Goal: Find specific page/section: Find specific page/section

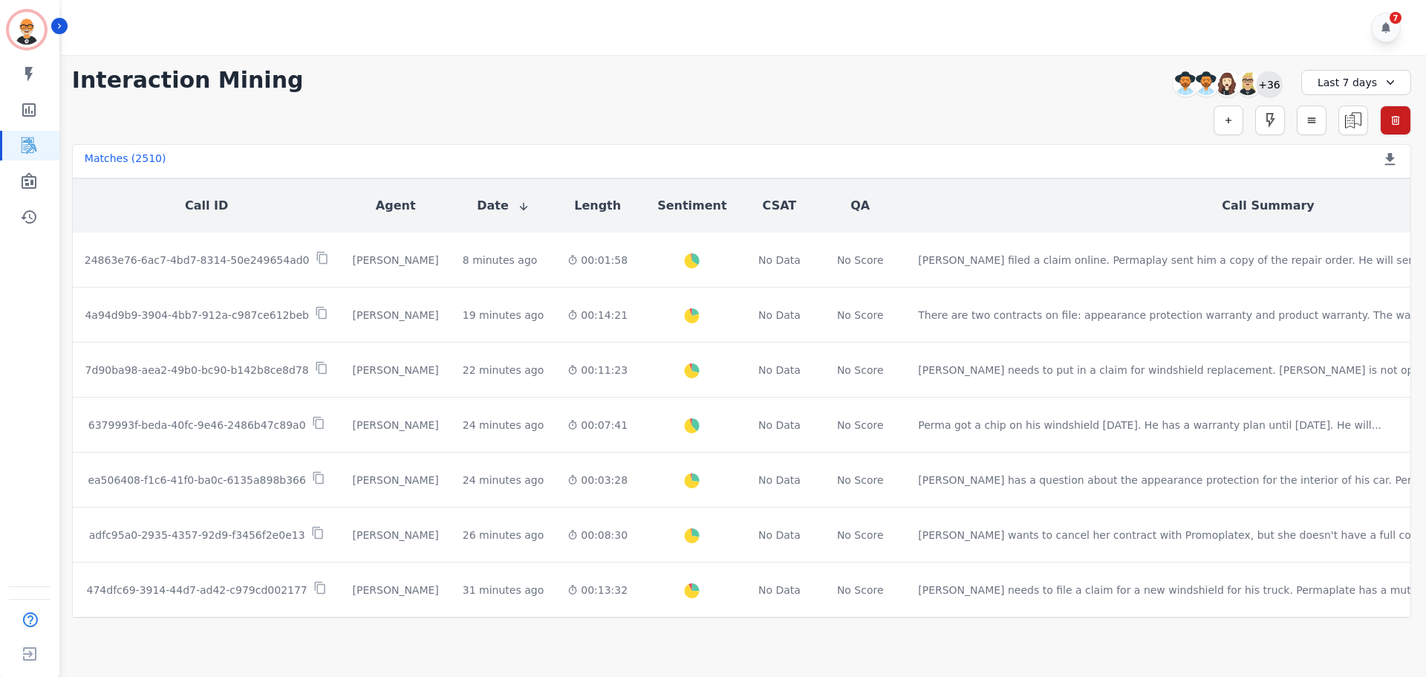
click at [1269, 80] on div "+36" at bounding box center [1269, 83] width 25 height 25
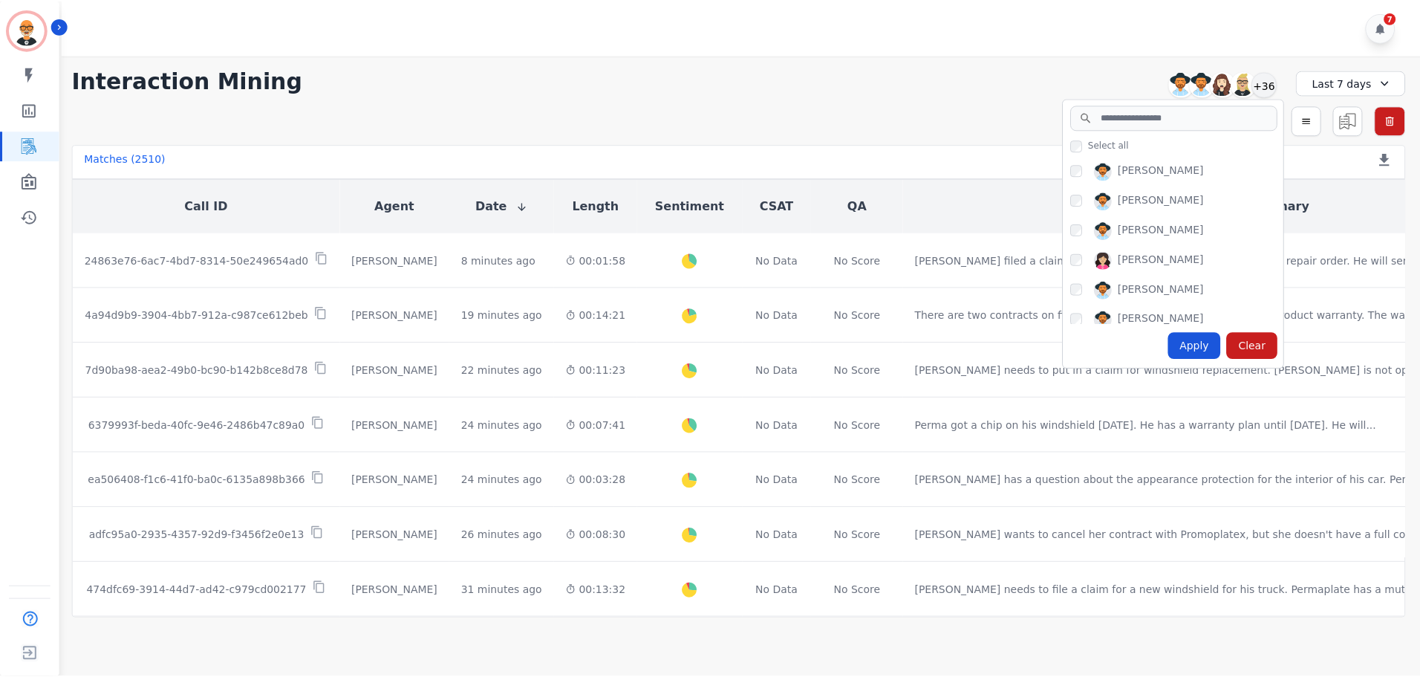
scroll to position [669, 0]
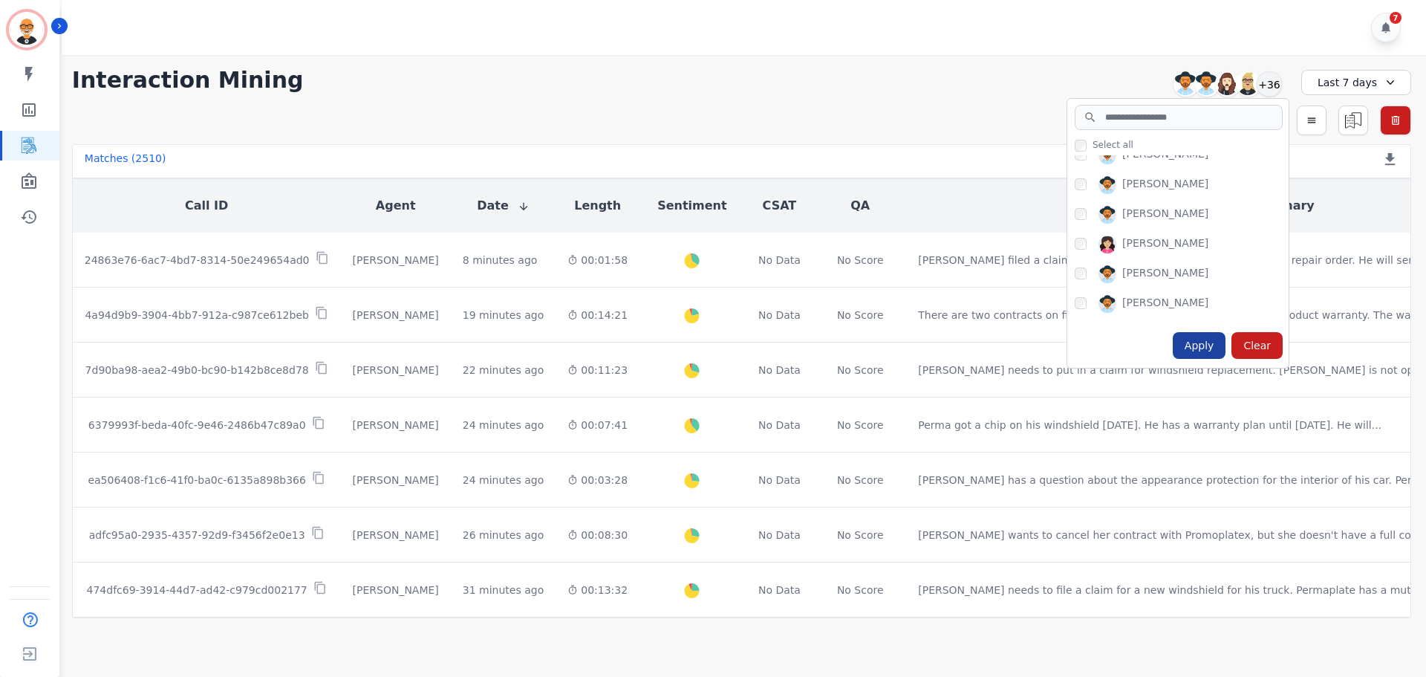
click at [1223, 350] on div "Apply" at bounding box center [1199, 345] width 53 height 27
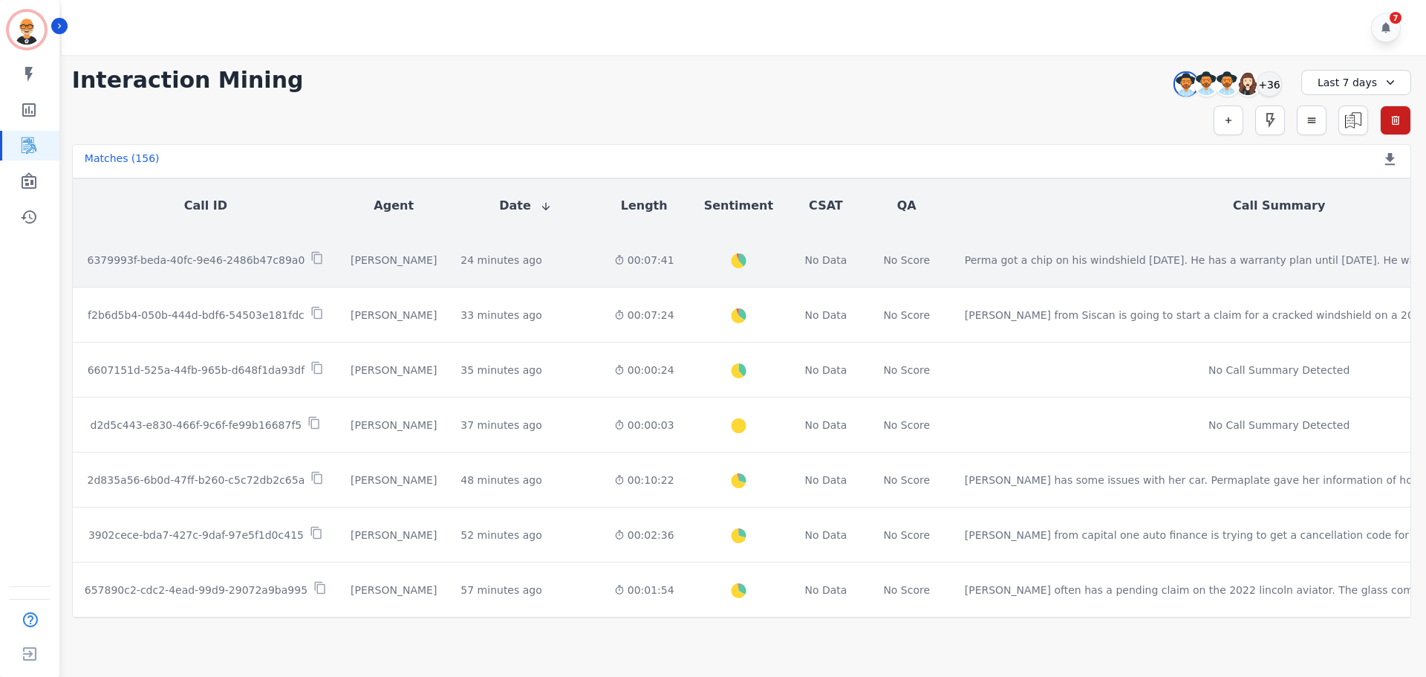
click at [236, 261] on p "6379993f-beda-40fc-9e46-2486b47c89a0" at bounding box center [197, 260] width 218 height 15
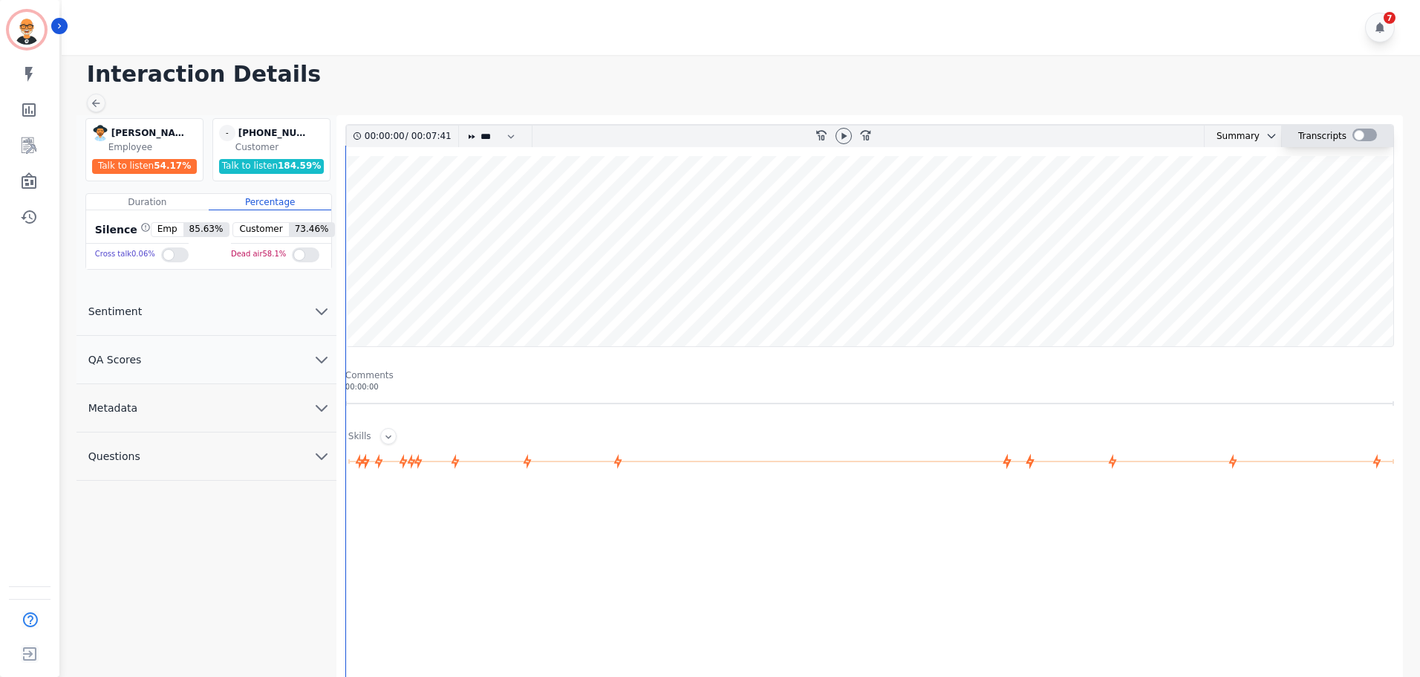
click at [1358, 136] on div at bounding box center [1365, 135] width 25 height 13
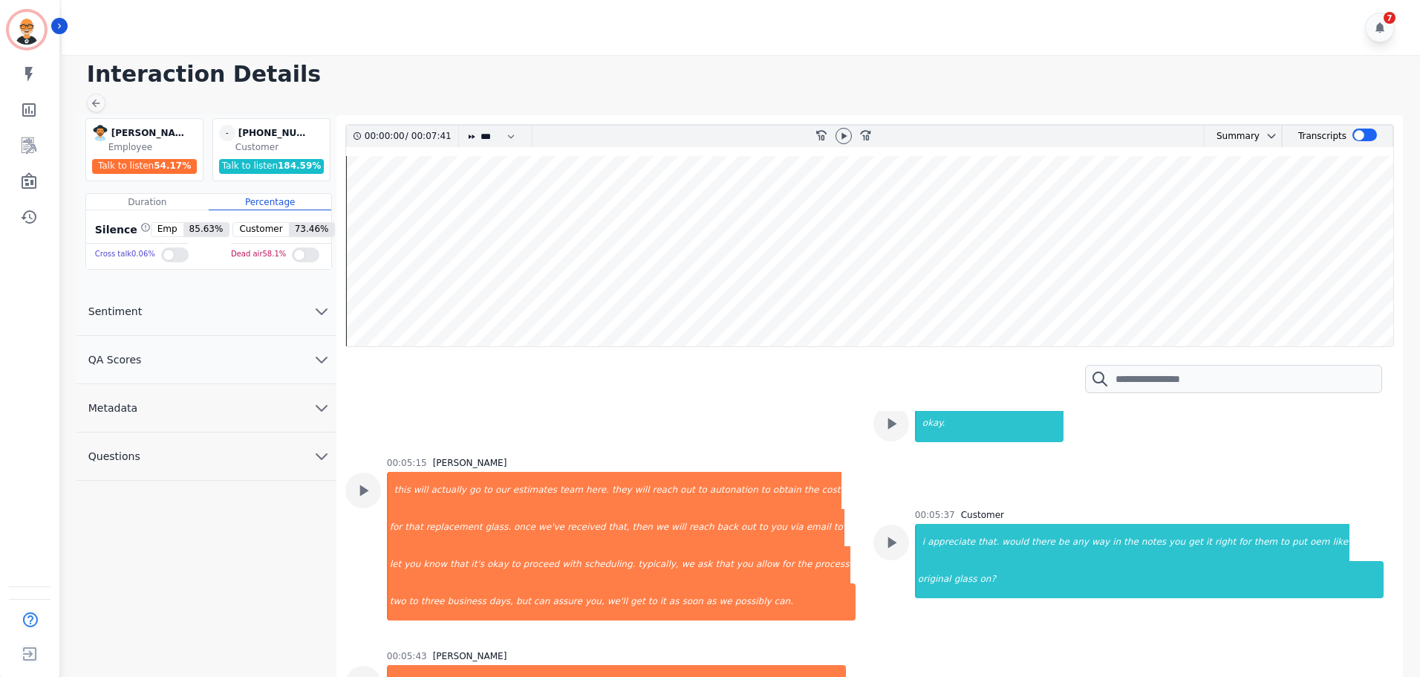
scroll to position [2526, 0]
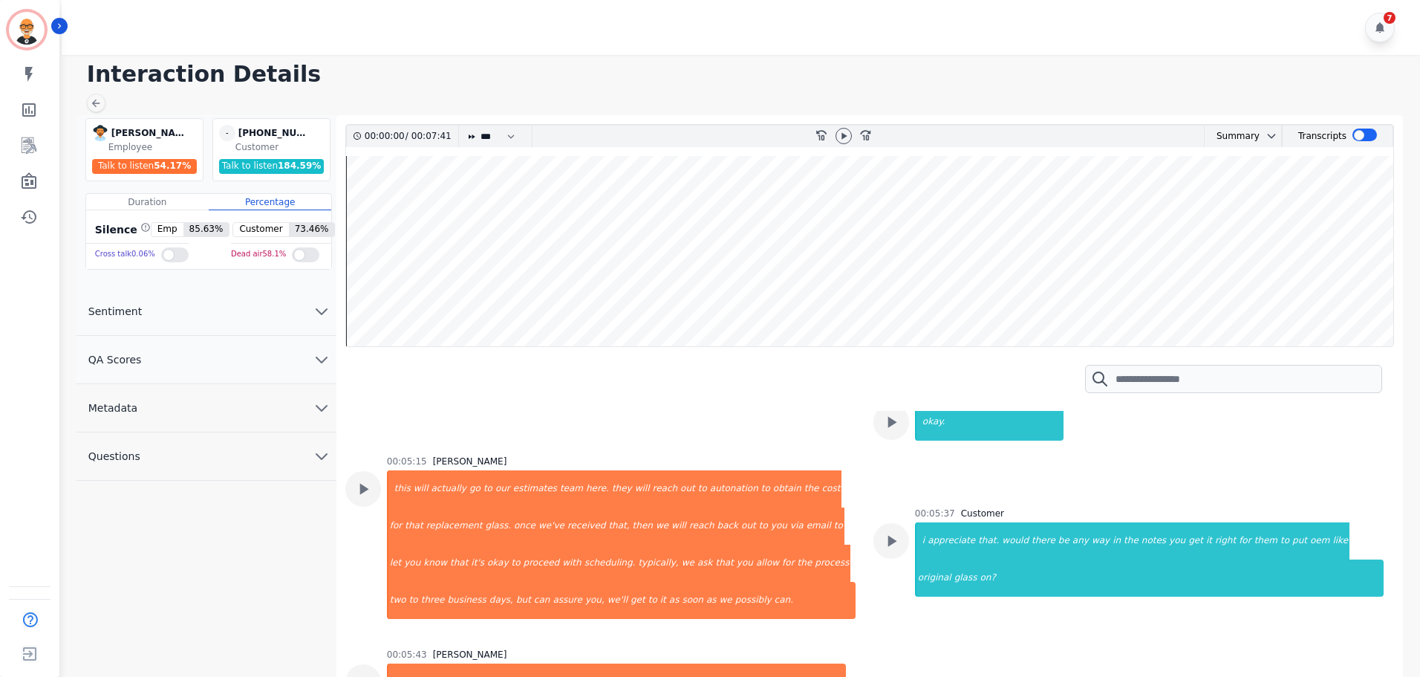
drag, startPoint x: 905, startPoint y: 507, endPoint x: 904, endPoint y: 498, distance: 8.9
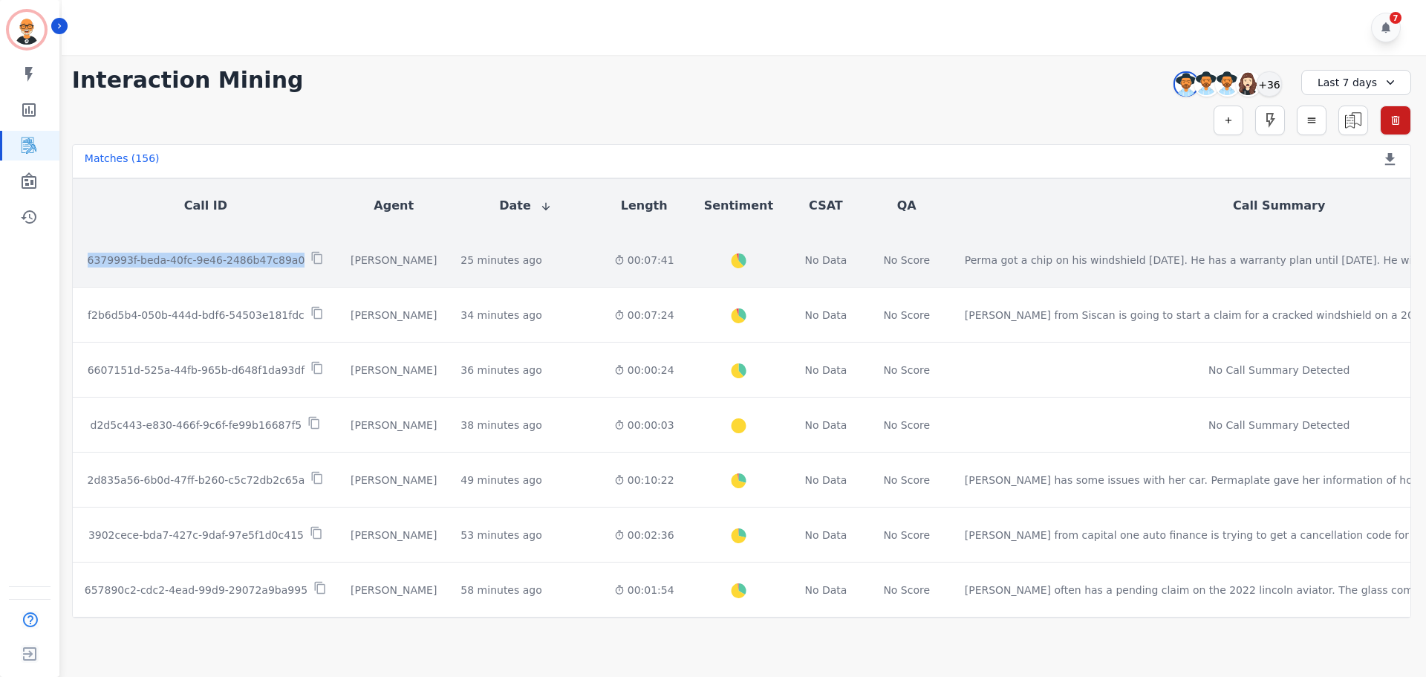
drag, startPoint x: 283, startPoint y: 261, endPoint x: 86, endPoint y: 259, distance: 196.9
click at [86, 259] on div "6379993f-beda-40fc-9e46-2486b47c89a0" at bounding box center [206, 259] width 242 height 17
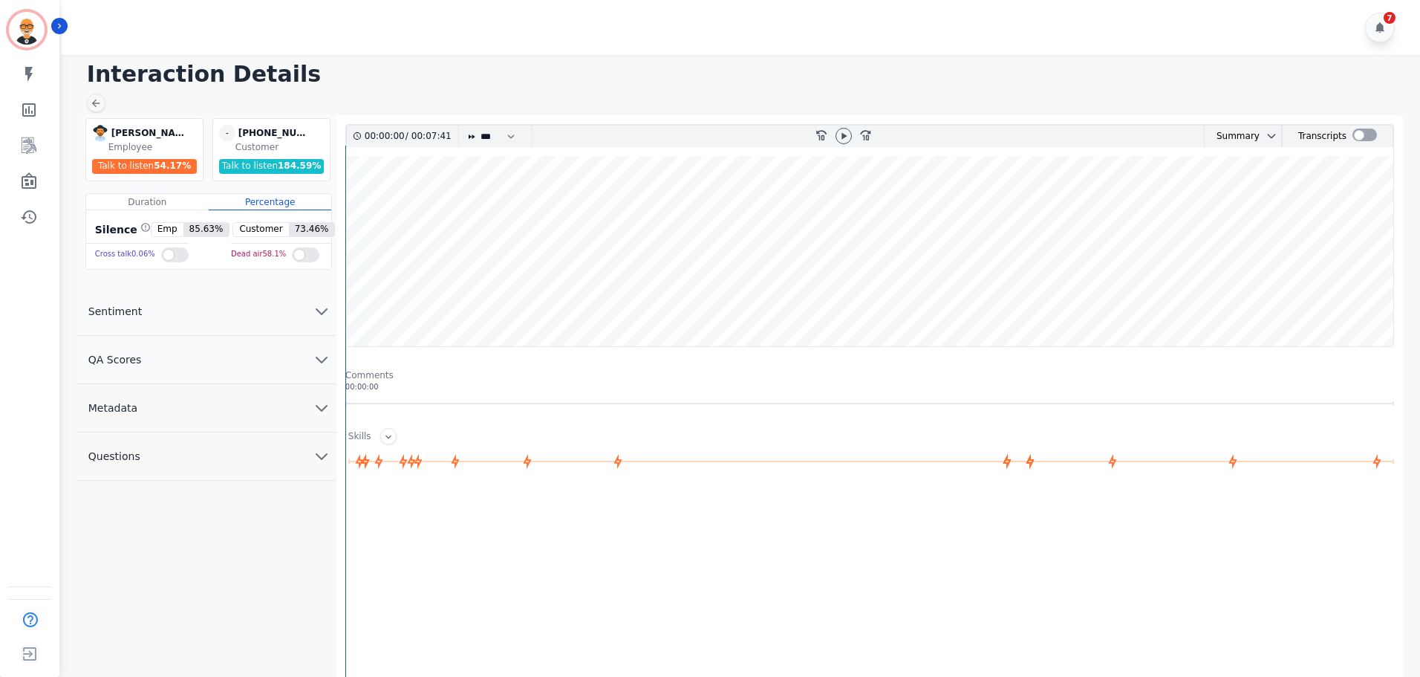
drag, startPoint x: 487, startPoint y: 70, endPoint x: 483, endPoint y: 59, distance: 11.3
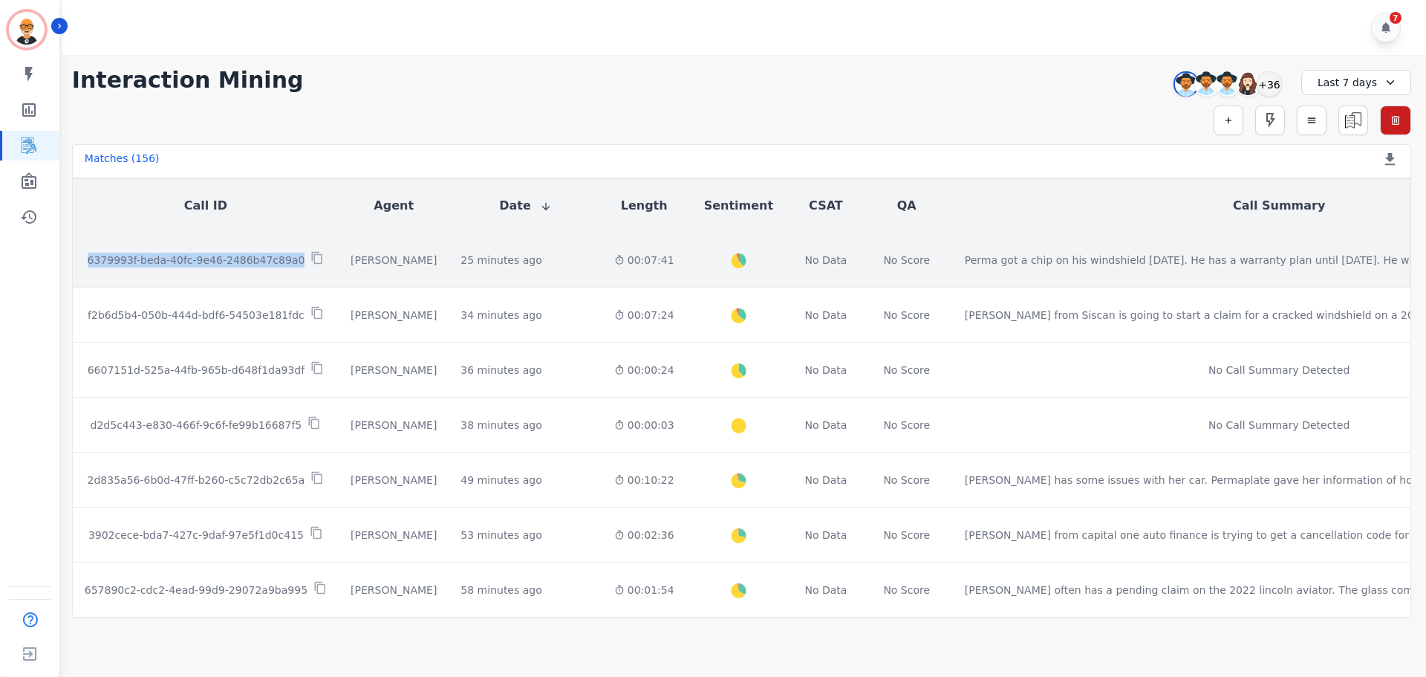
drag, startPoint x: 284, startPoint y: 262, endPoint x: 85, endPoint y: 270, distance: 200.0
click at [85, 270] on td "6379993f-beda-40fc-9e46-2486b47c89a0" at bounding box center [206, 260] width 266 height 55
click at [310, 258] on icon at bounding box center [316, 257] width 13 height 13
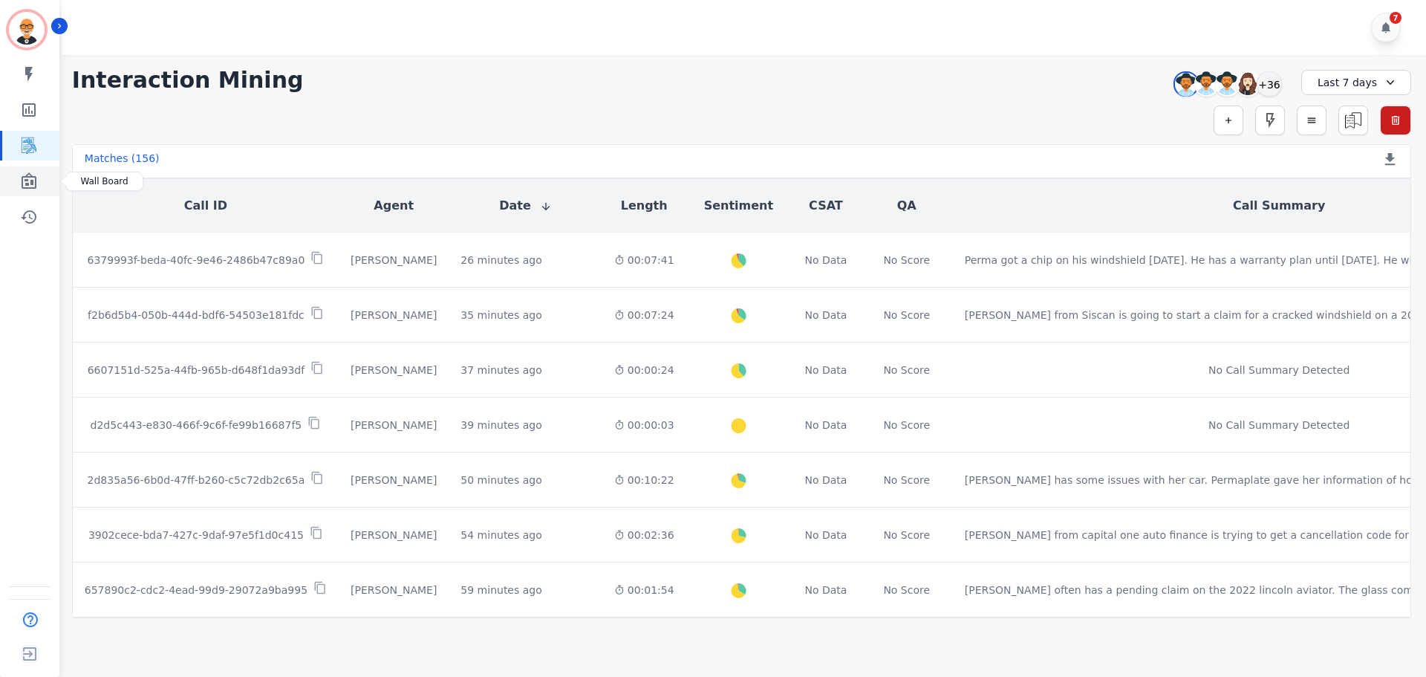
click at [20, 178] on icon "Sidebar" at bounding box center [29, 181] width 18 height 18
